Goal: Task Accomplishment & Management: Use online tool/utility

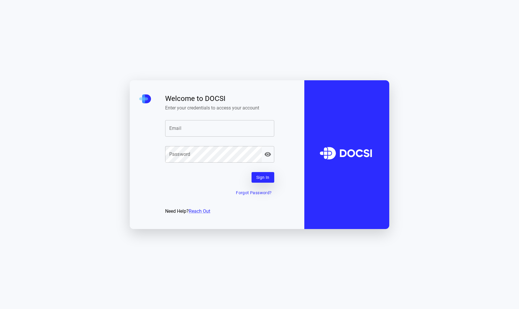
type input "**********"
click at [266, 181] on button "Sign In" at bounding box center [263, 177] width 23 height 11
